Goal: Register for event/course

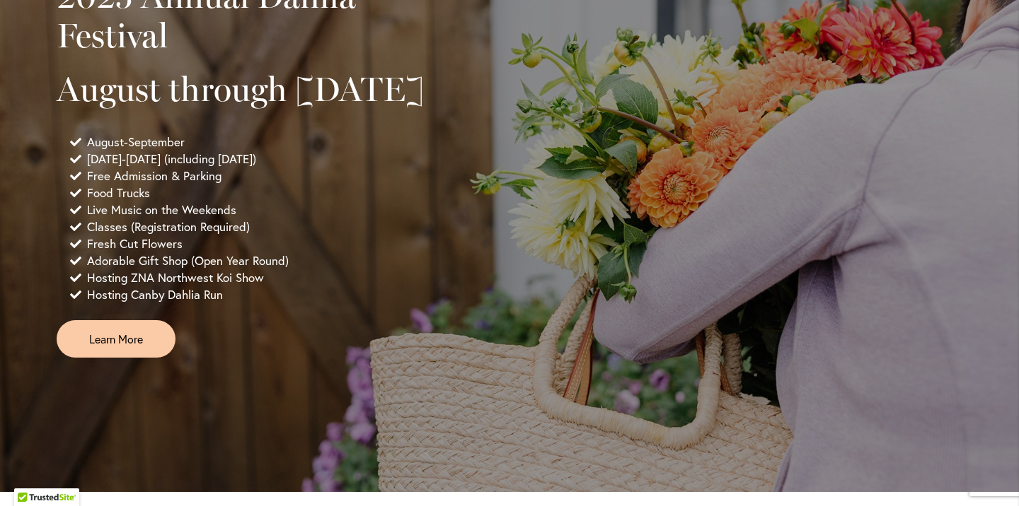
scroll to position [985, 0]
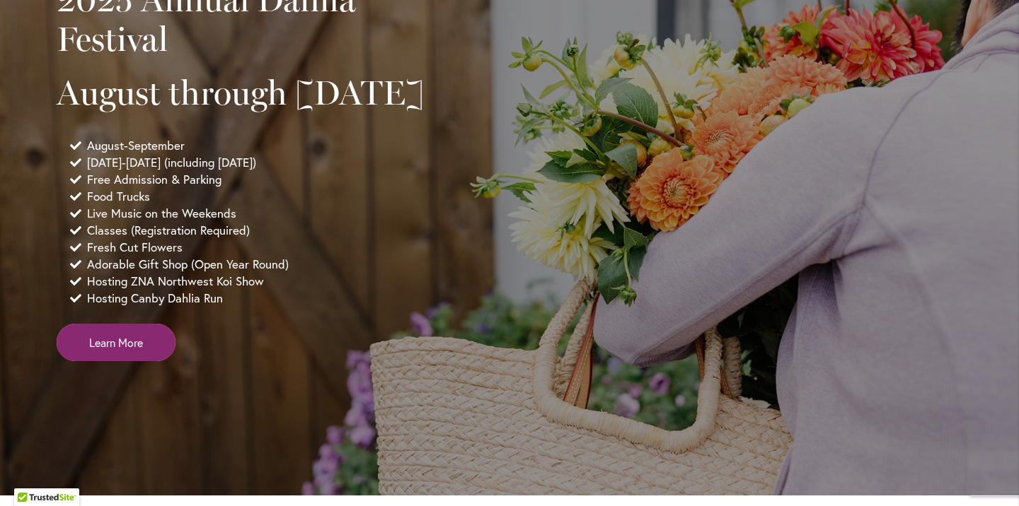
click at [129, 351] on span "Learn More" at bounding box center [116, 343] width 54 height 16
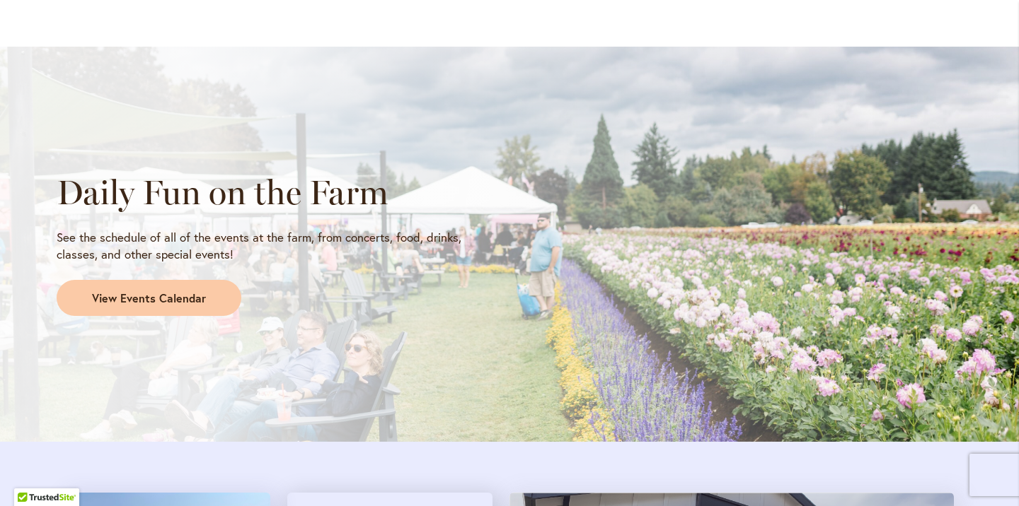
scroll to position [1124, 0]
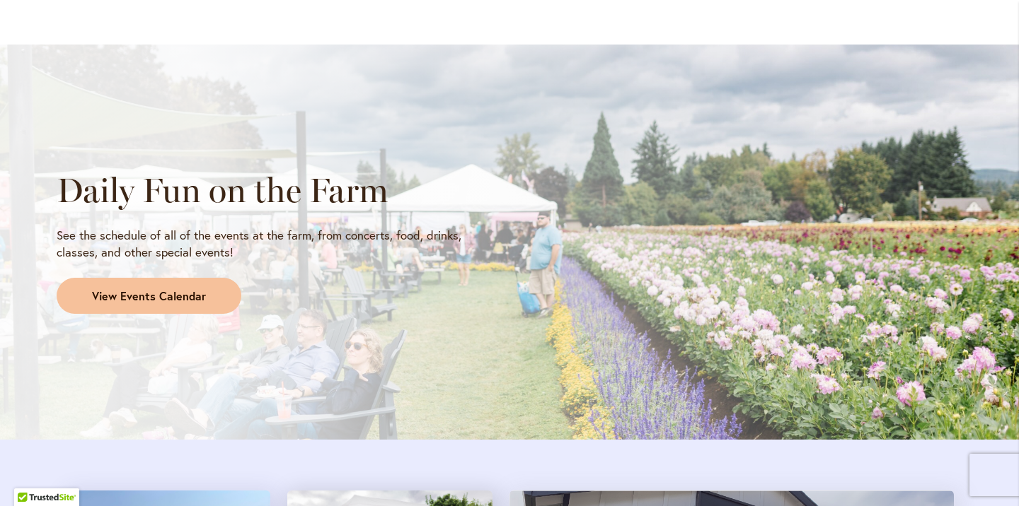
click at [184, 296] on span "View Events Calendar" at bounding box center [149, 297] width 114 height 16
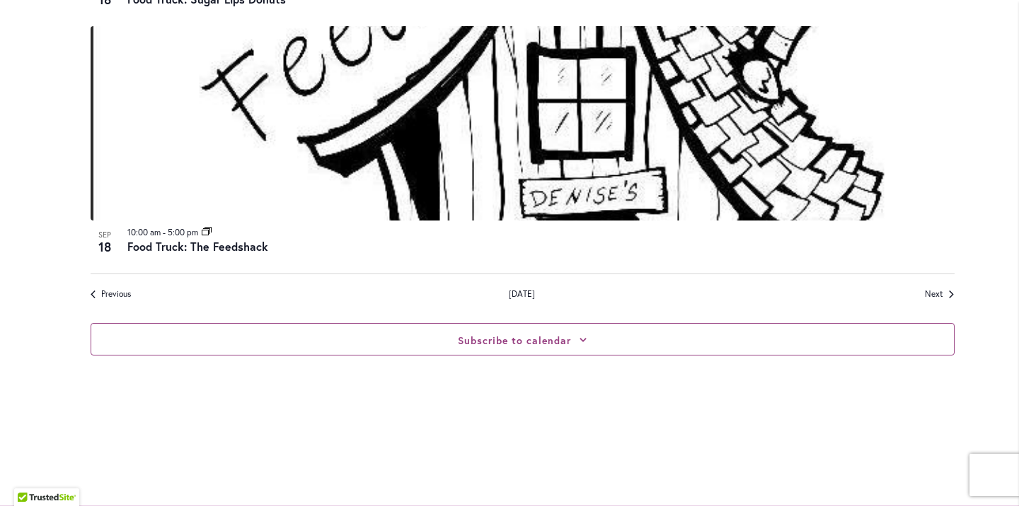
scroll to position [3458, 0]
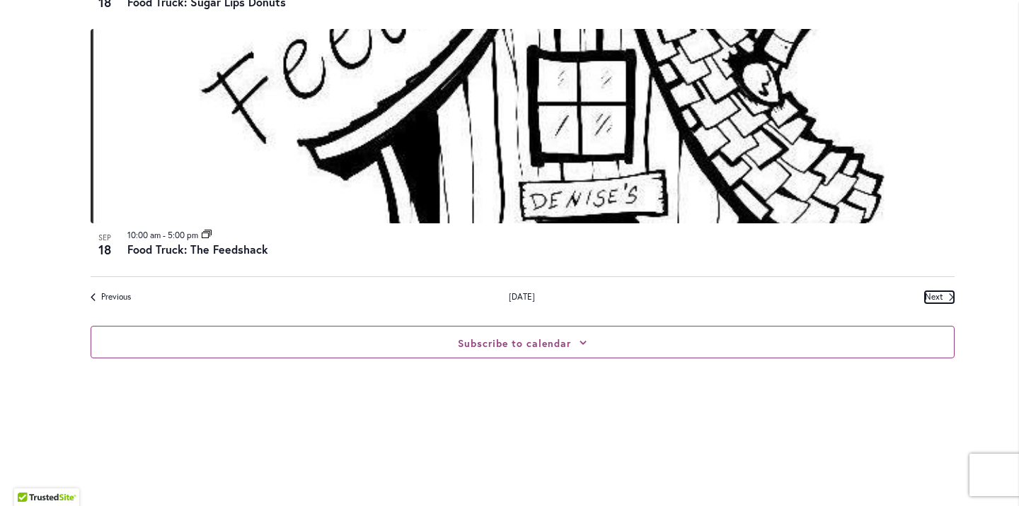
click at [937, 294] on span "Next Events" at bounding box center [933, 297] width 18 height 12
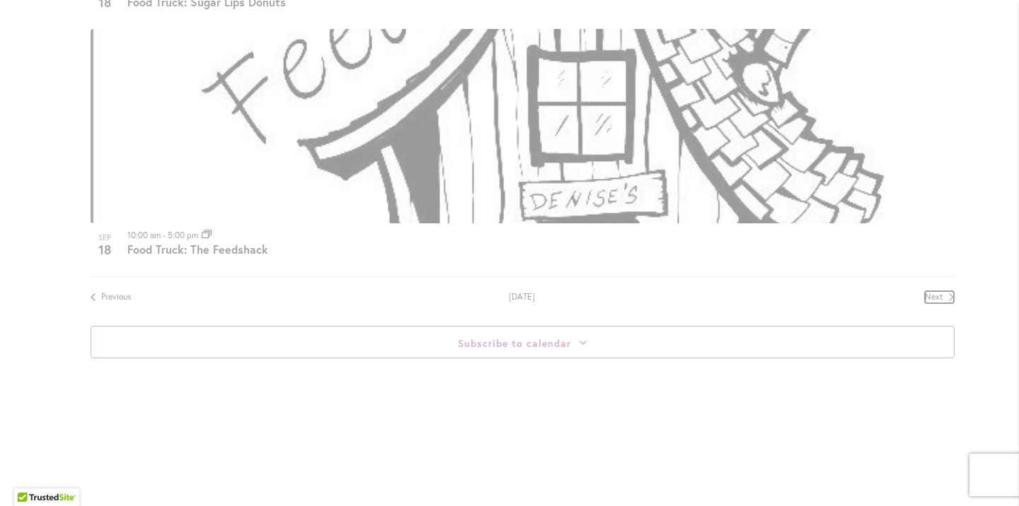
scroll to position [697, 0]
